Goal: Task Accomplishment & Management: Manage account settings

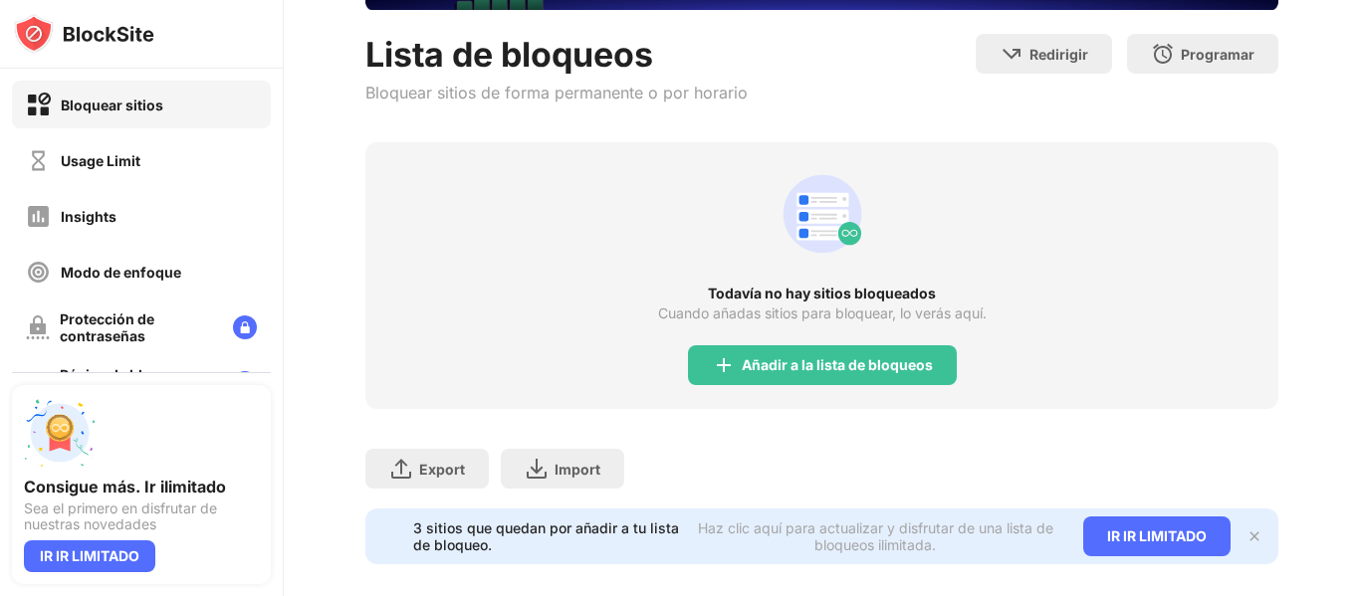
scroll to position [175, 0]
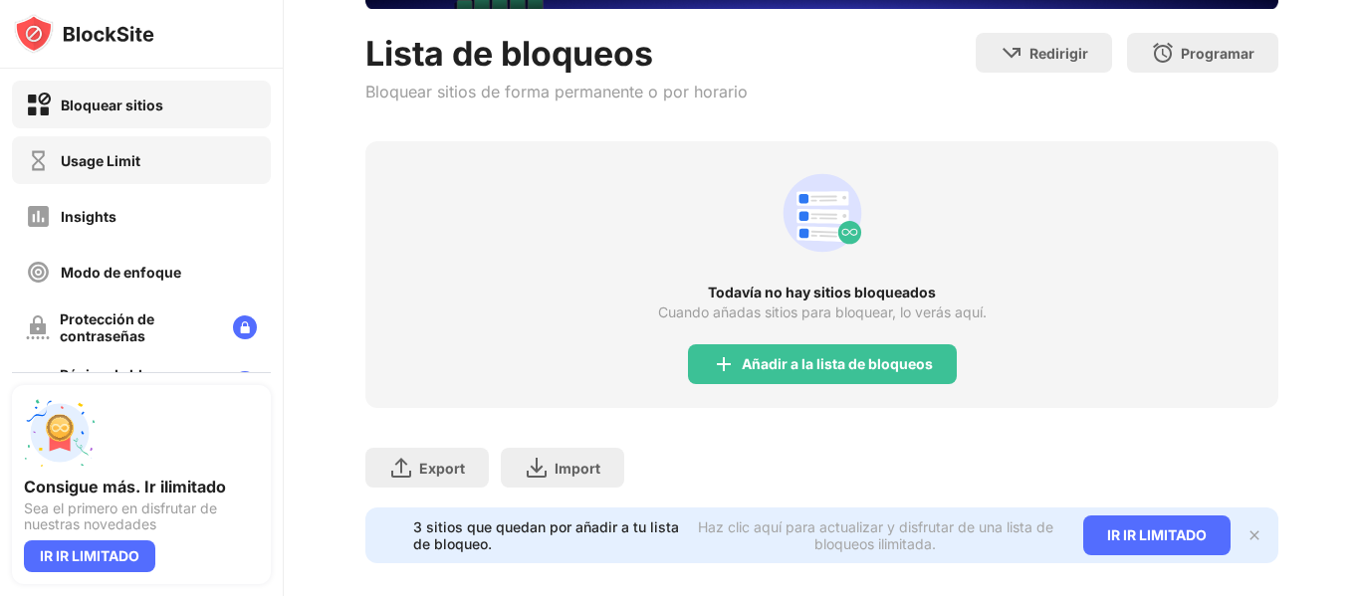
click at [132, 159] on div "Usage Limit" at bounding box center [101, 160] width 80 height 17
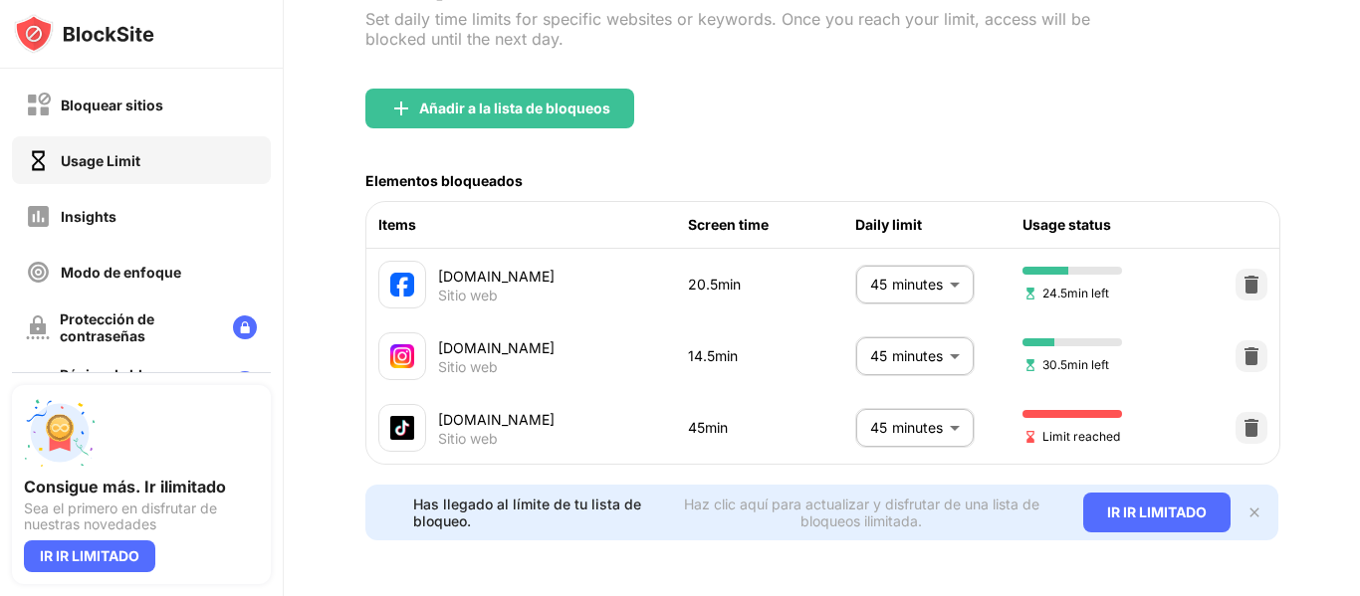
scroll to position [175, 0]
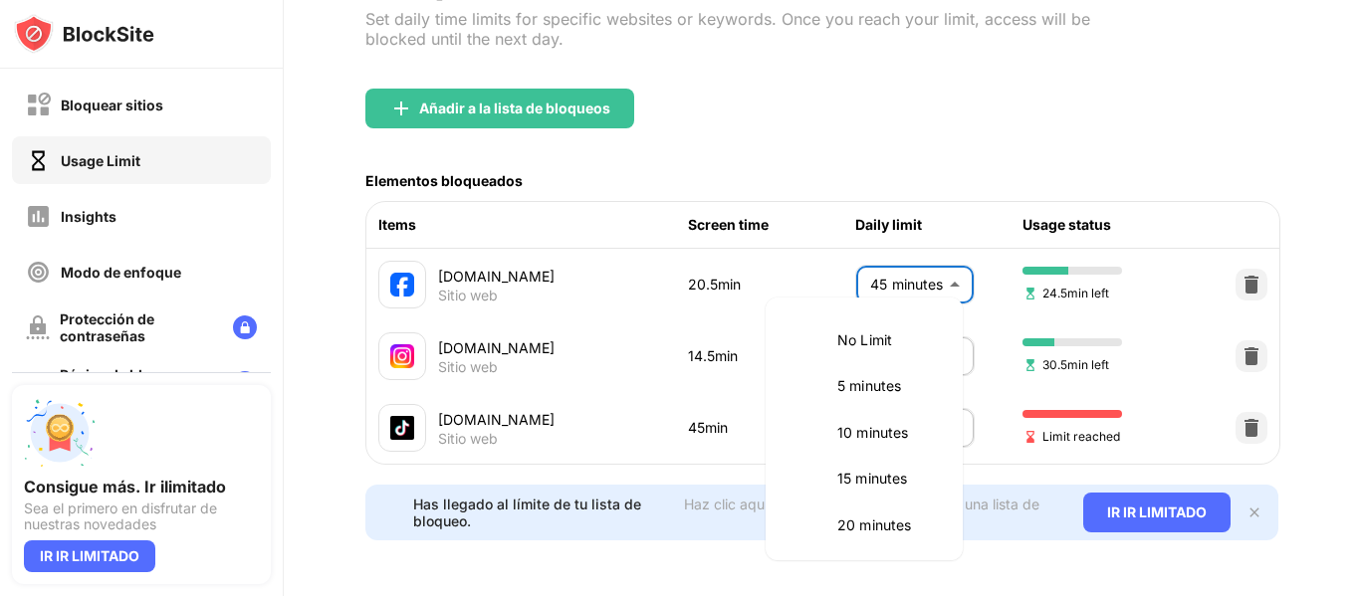
click at [898, 290] on body "Bloquear sitios Usage Limit Insights Modo de enfoque Protección de contraseñas …" at bounding box center [680, 298] width 1360 height 596
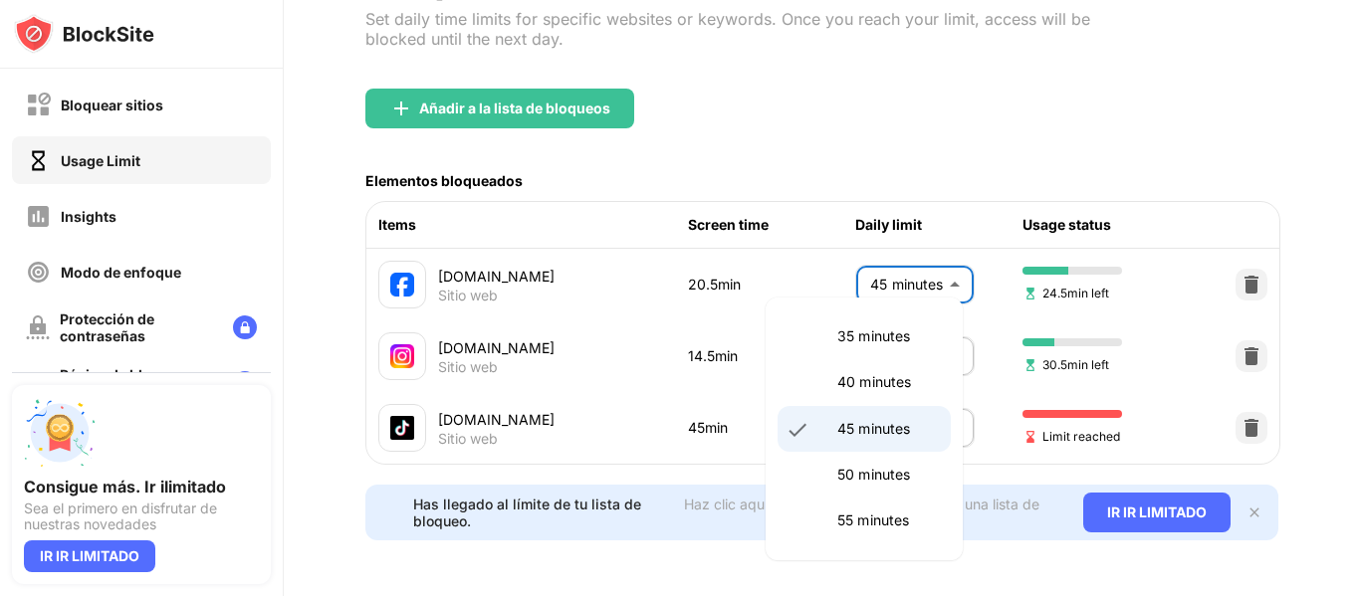
click at [717, 378] on div at bounding box center [680, 298] width 1360 height 596
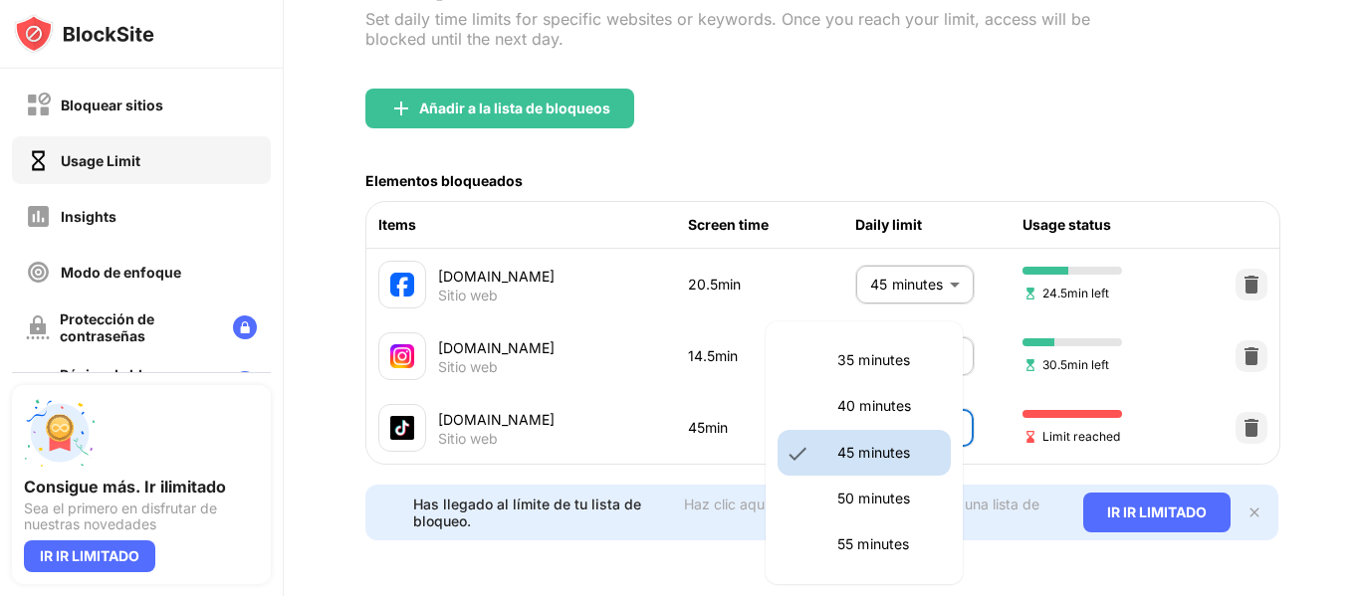
click at [866, 410] on body "Bloquear sitios Usage Limit Insights Modo de enfoque Protección de contraseñas …" at bounding box center [680, 298] width 1360 height 596
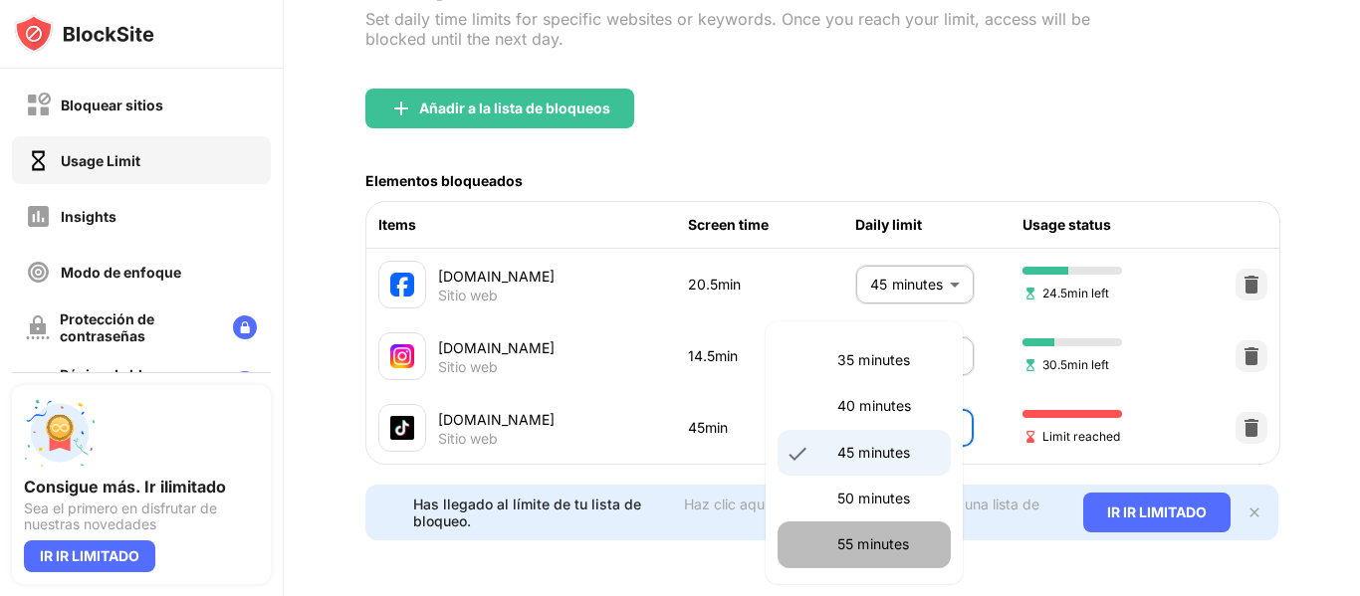
click at [878, 548] on p "55 minutes" at bounding box center [888, 545] width 102 height 22
type input "**"
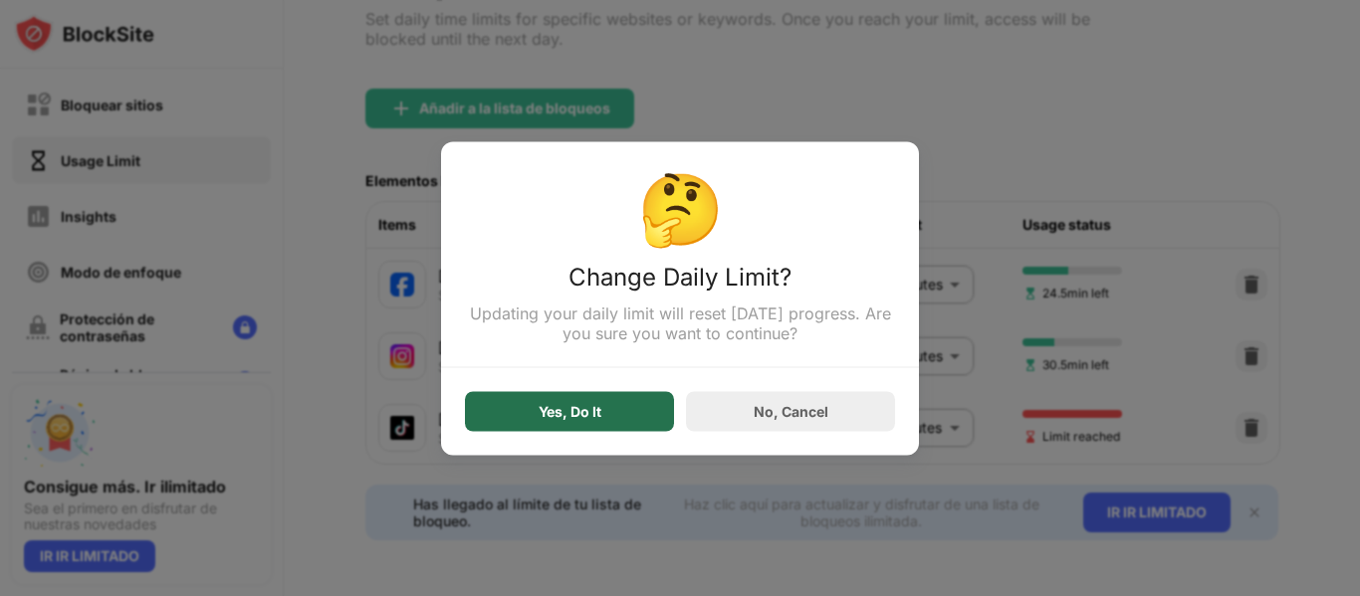
click at [602, 413] on div "Yes, Do It" at bounding box center [569, 411] width 209 height 40
